Goal: Task Accomplishment & Management: Manage account settings

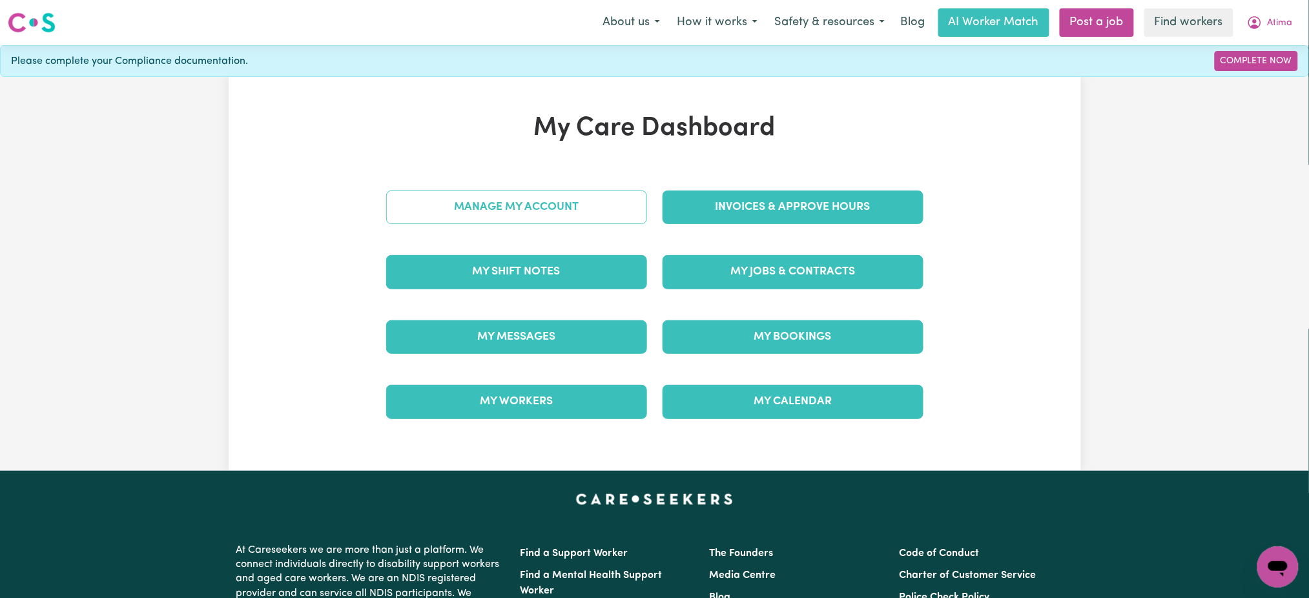
click at [609, 204] on link "Manage My Account" at bounding box center [516, 207] width 261 height 34
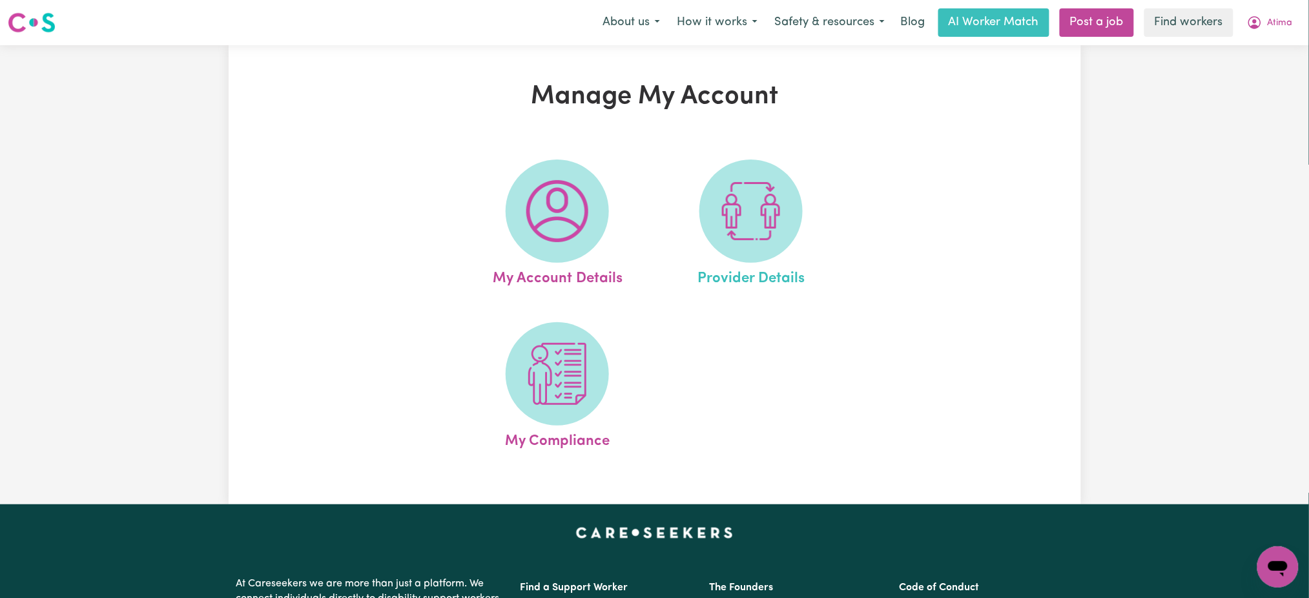
click at [841, 220] on link "Provider Details" at bounding box center [751, 224] width 186 height 130
select select "AGED_HOME_CARE"
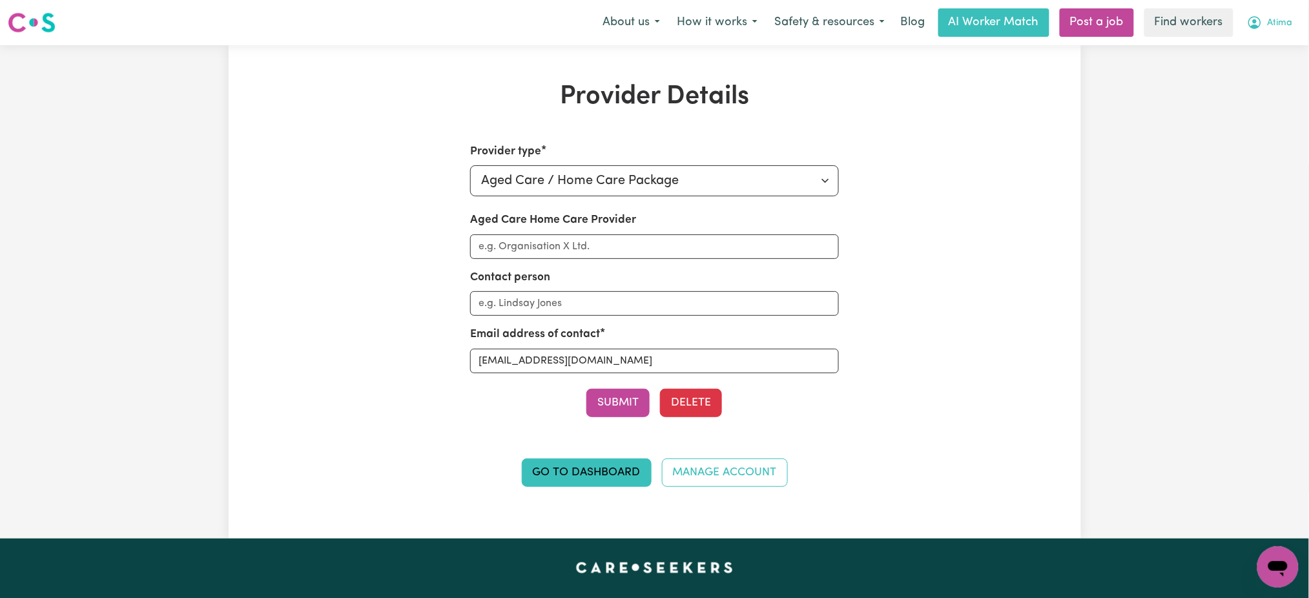
click at [1288, 25] on button "Atima" at bounding box center [1269, 22] width 63 height 27
click at [1252, 72] on link "Logout" at bounding box center [1249, 74] width 102 height 25
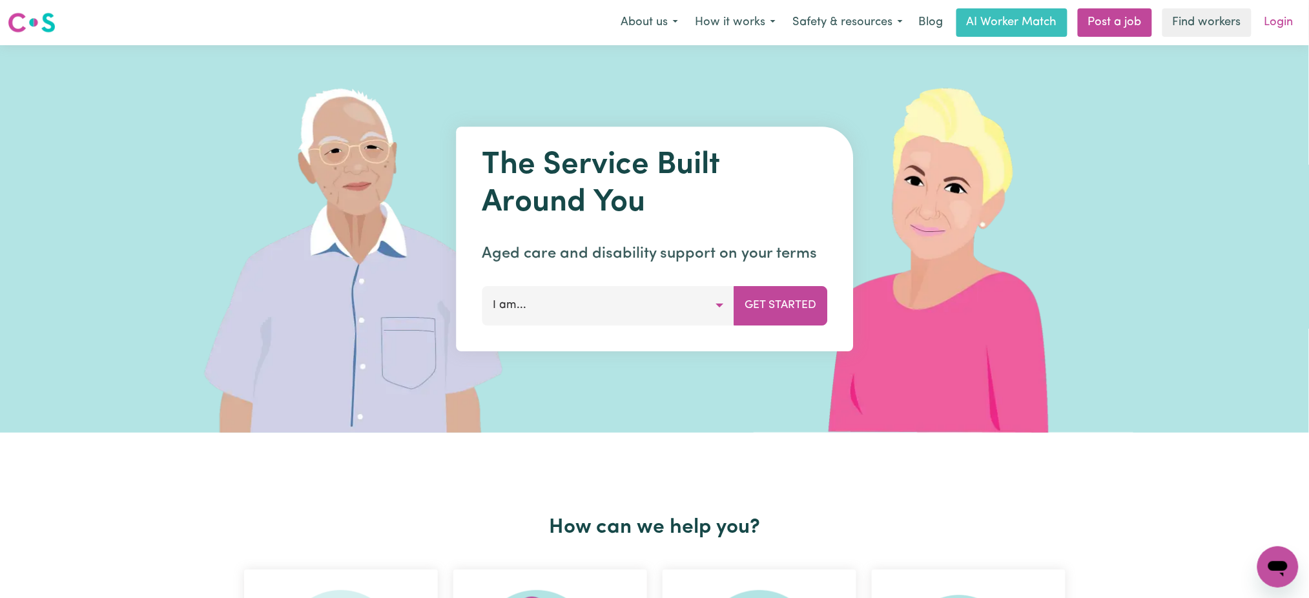
click at [1278, 36] on link "Login" at bounding box center [1278, 22] width 45 height 28
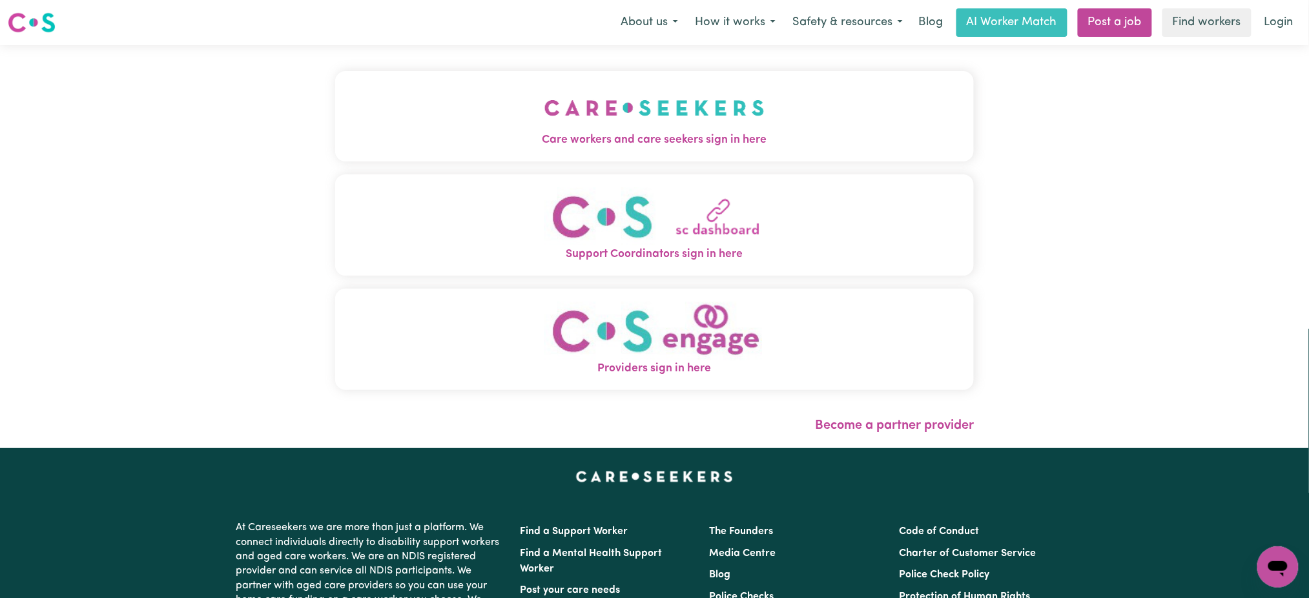
click at [577, 121] on img "Care workers and care seekers sign in here" at bounding box center [654, 108] width 220 height 48
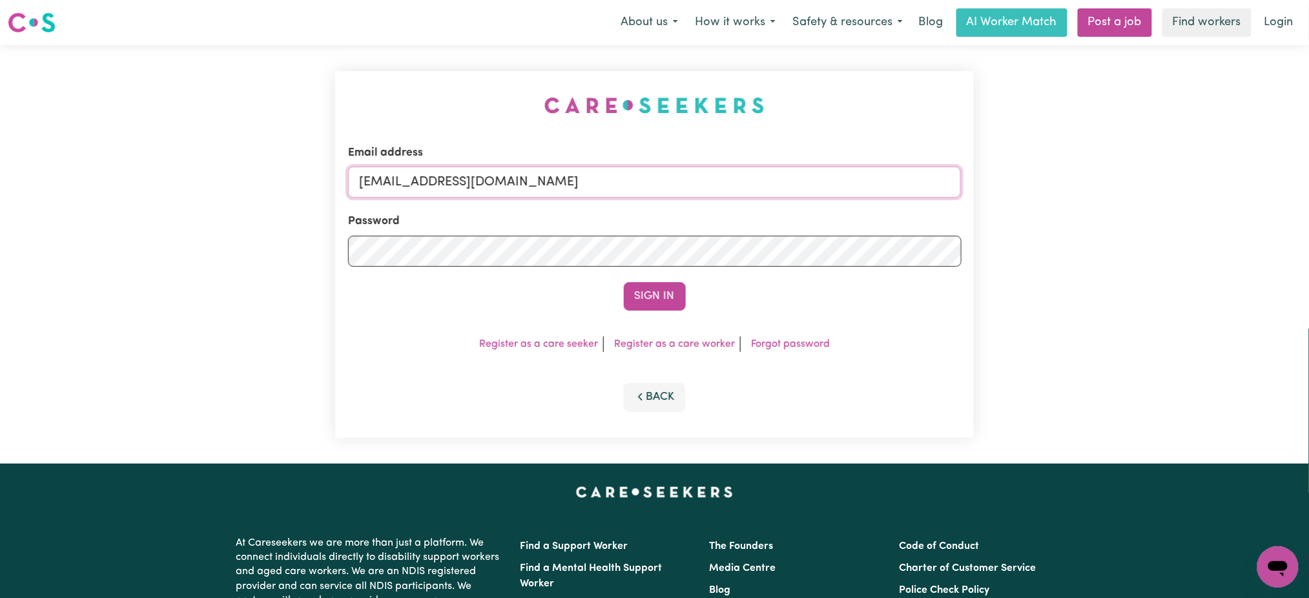
drag, startPoint x: 465, startPoint y: 179, endPoint x: 473, endPoint y: 193, distance: 16.2
click at [465, 179] on input "[EMAIL_ADDRESS][DOMAIN_NAME]" at bounding box center [654, 182] width 613 height 31
drag, startPoint x: 421, startPoint y: 172, endPoint x: 964, endPoint y: 179, distance: 543.0
click at [964, 179] on div "Email address [EMAIL_ADDRESS][DOMAIN_NAME] Password Sign In Register as a care …" at bounding box center [654, 254] width 639 height 367
type input "superuser~[EMAIL_ADDRESS][DOMAIN_NAME]"
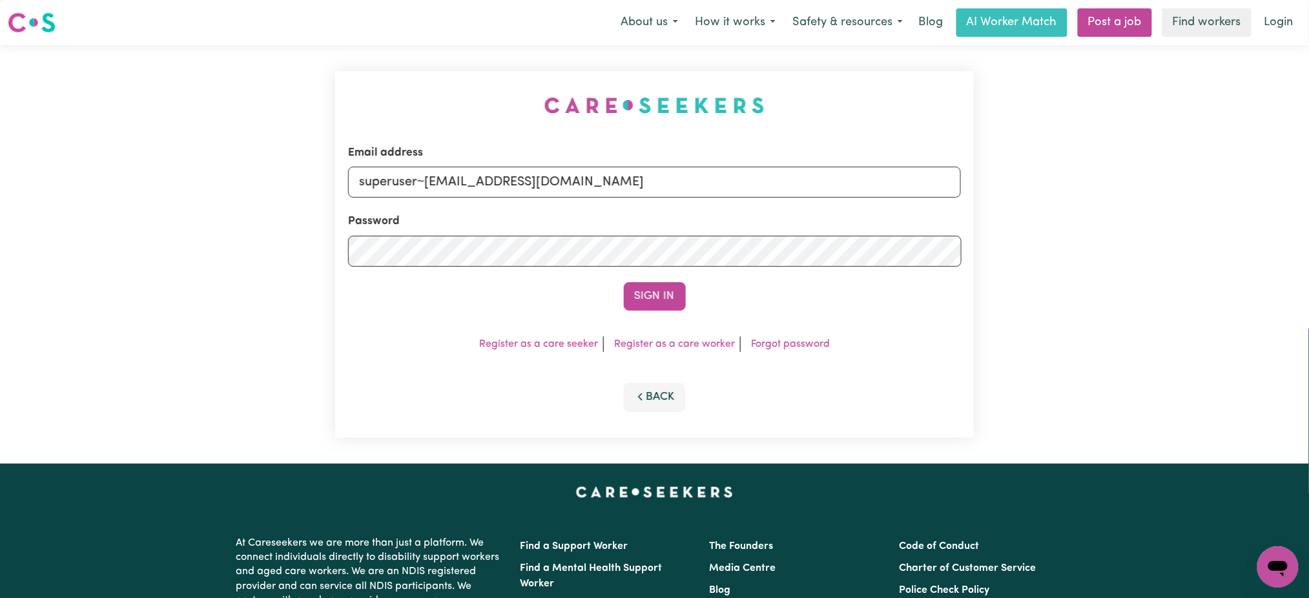
click at [624, 282] on button "Sign In" at bounding box center [655, 296] width 62 height 28
